Goal: Download file/media

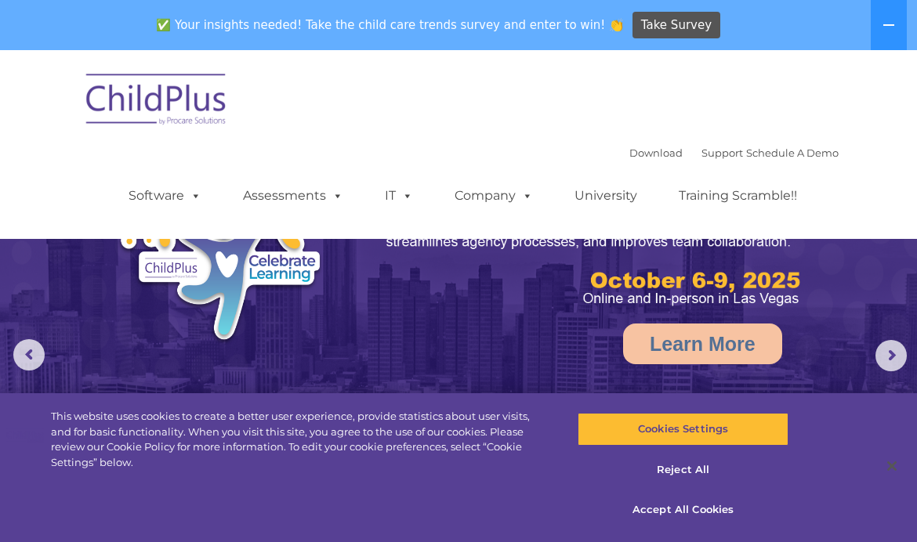
select select "MEDIUM"
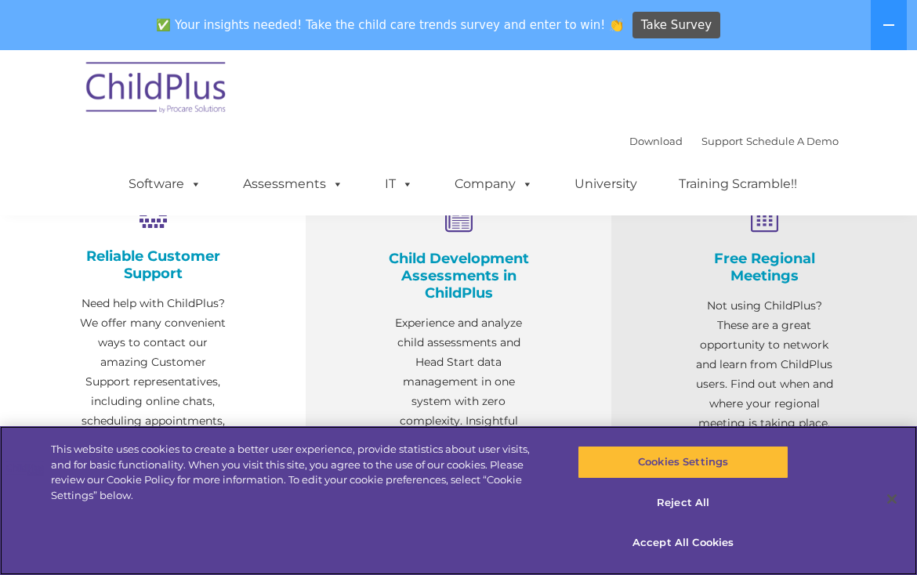
scroll to position [553, 0]
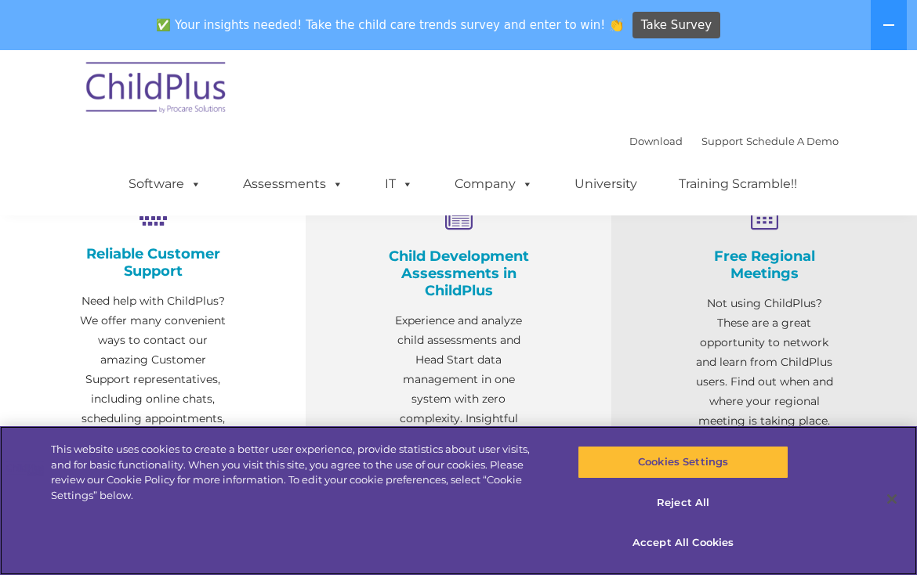
click at [699, 520] on button "Reject All" at bounding box center [683, 503] width 211 height 33
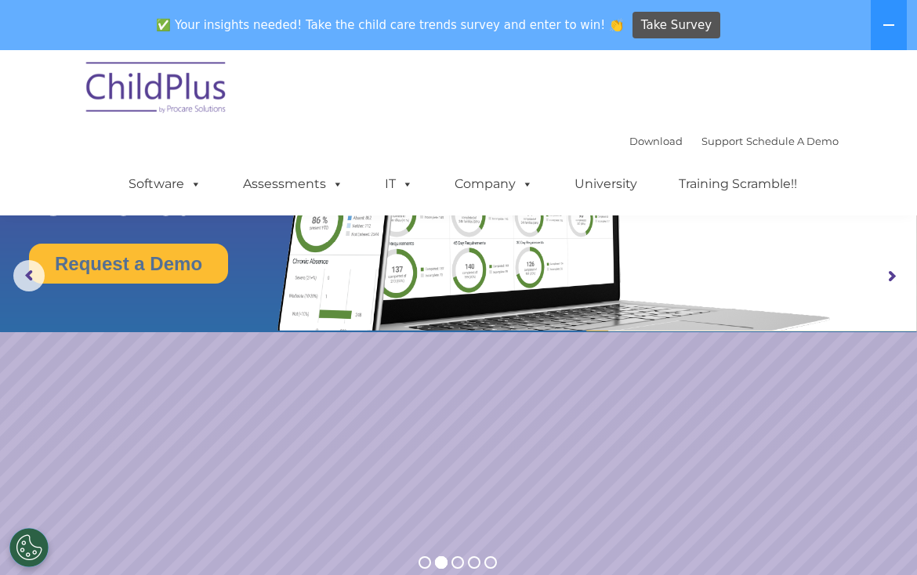
scroll to position [0, 0]
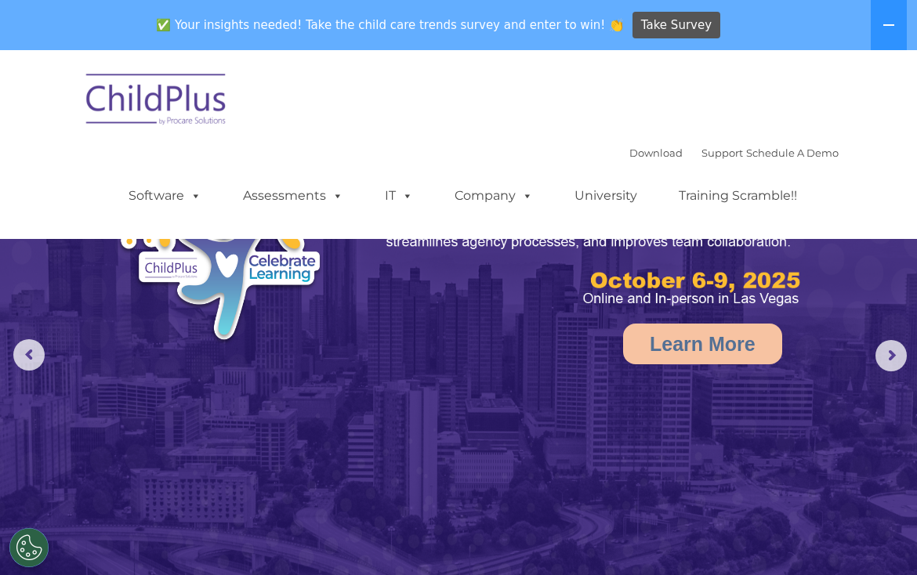
select select "MEDIUM"
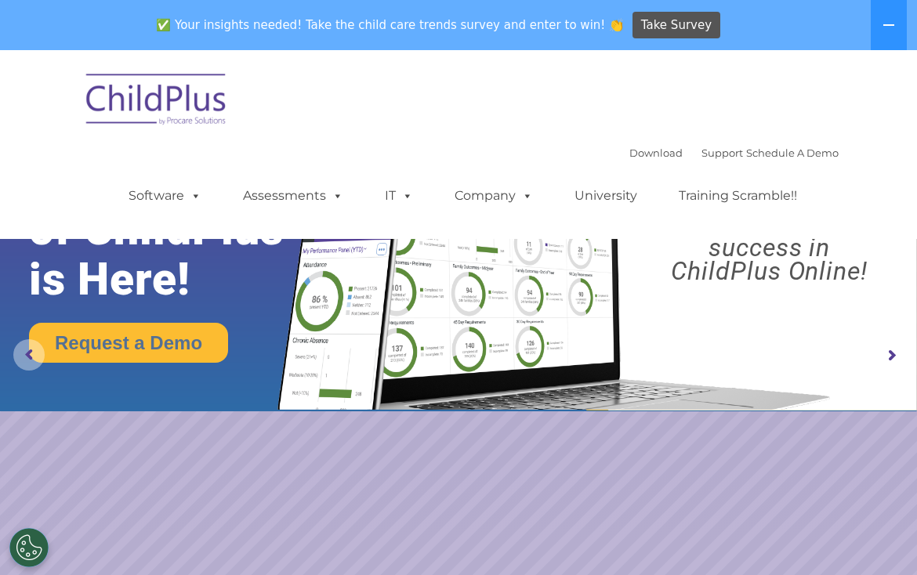
click at [24, 350] on rs-arrow at bounding box center [28, 354] width 31 height 31
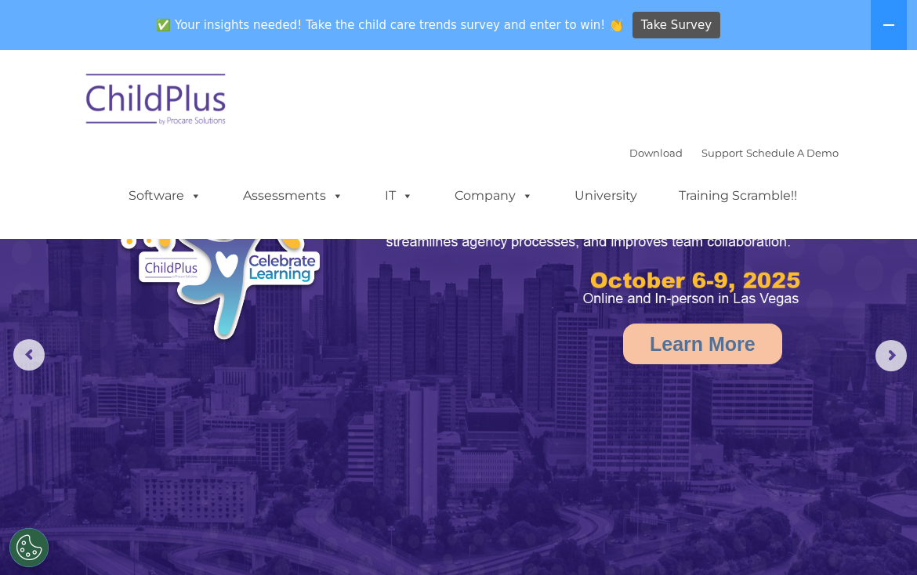
click at [893, 357] on rs-arrow at bounding box center [890, 355] width 31 height 31
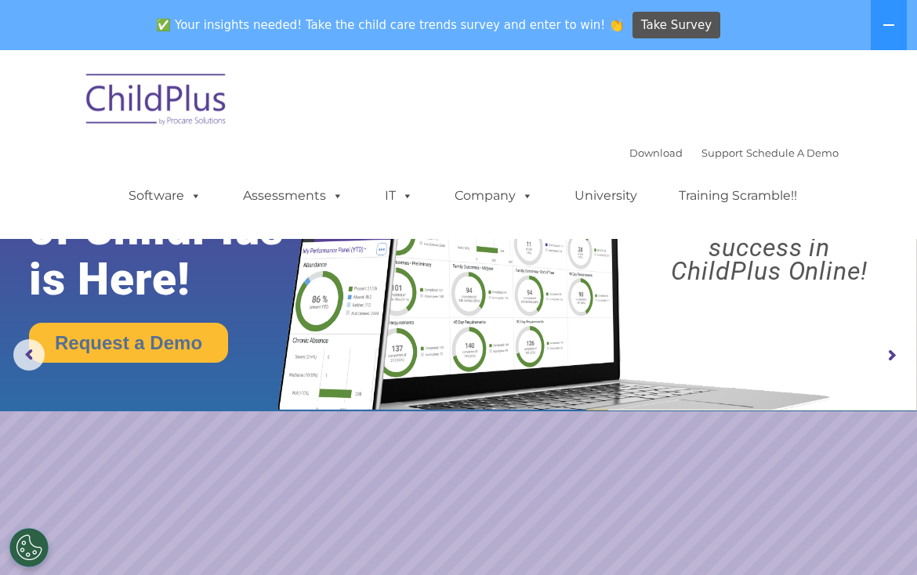
click at [893, 360] on rs-arrow at bounding box center [890, 355] width 31 height 31
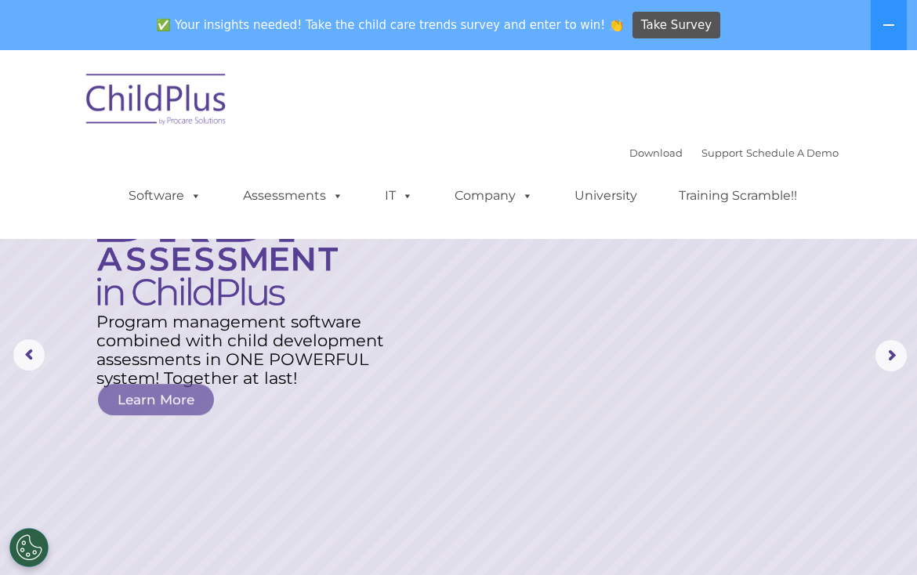
click at [872, 360] on rs-layer at bounding box center [458, 355] width 917 height 611
click at [884, 363] on rs-arrow at bounding box center [890, 355] width 31 height 31
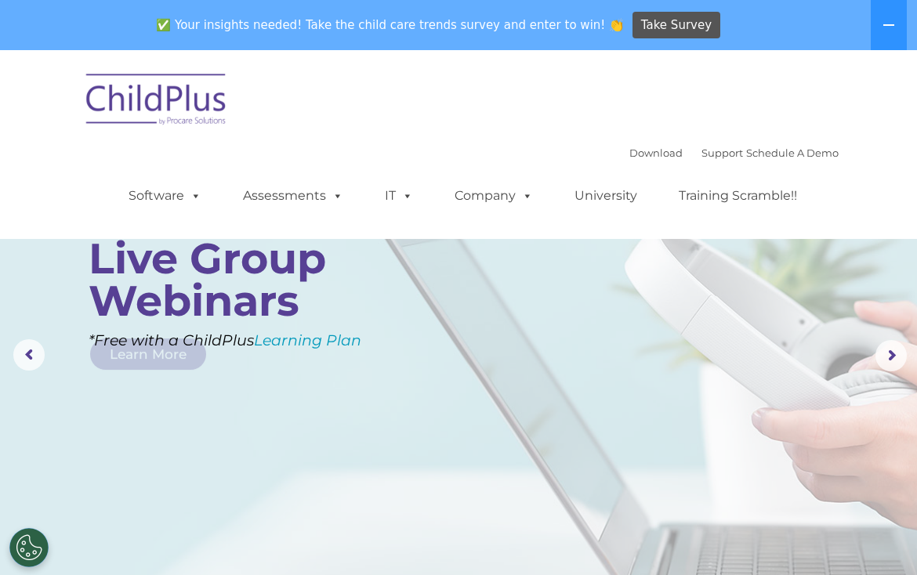
click at [646, 159] on link "Download" at bounding box center [655, 153] width 53 height 13
